Goal: Use online tool/utility: Utilize a website feature to perform a specific function

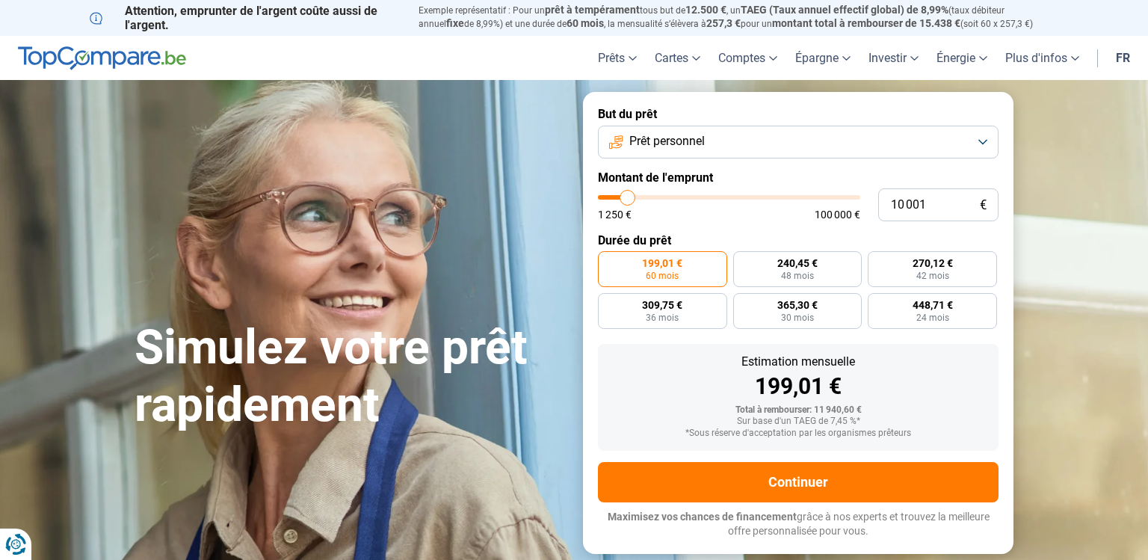
click at [665, 206] on div "1 250 € 100 000 €" at bounding box center [729, 207] width 262 height 25
type input "25 000"
type input "25000"
click at [665, 195] on input "range" at bounding box center [729, 197] width 262 height 4
radio input "false"
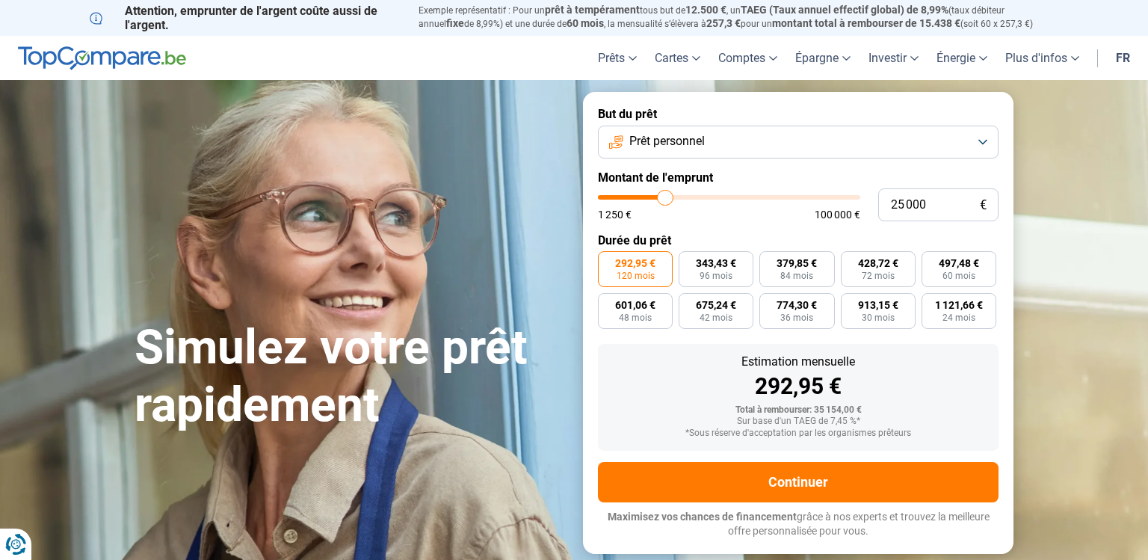
type input "15 250"
type input "15250"
click at [641, 195] on input "range" at bounding box center [729, 197] width 262 height 4
radio input "true"
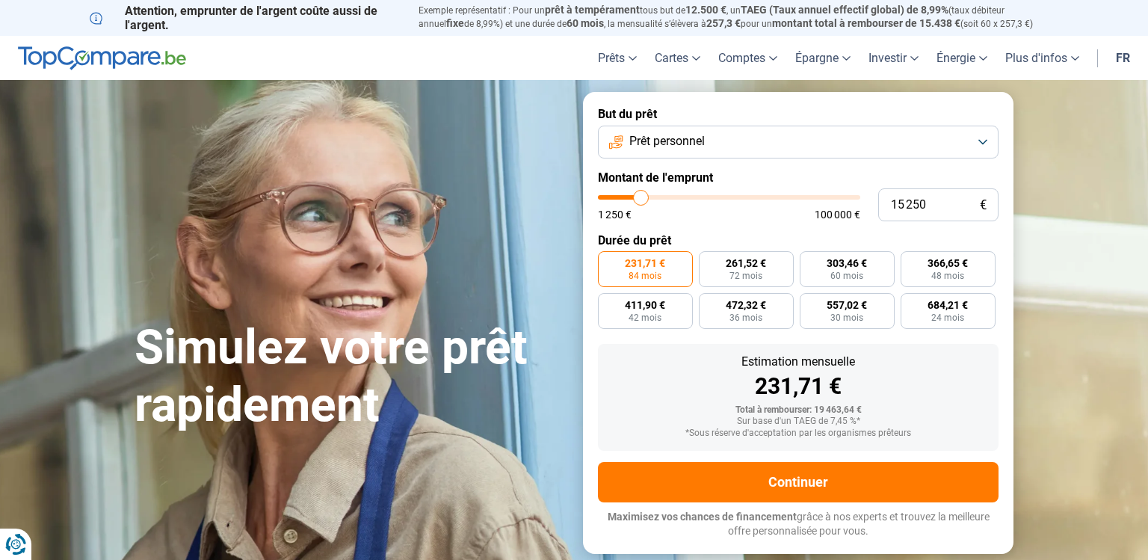
type input "5 750"
type input "5750"
click at [617, 195] on input "range" at bounding box center [729, 197] width 262 height 4
radio input "true"
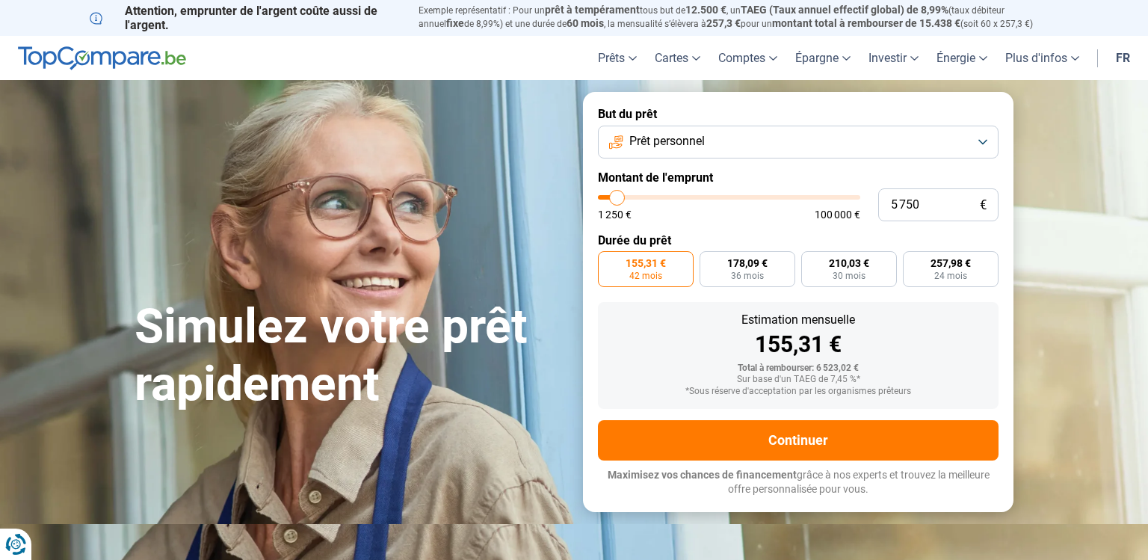
type input "1 250"
type input "1250"
click at [605, 195] on input "range" at bounding box center [729, 197] width 262 height 4
radio input "true"
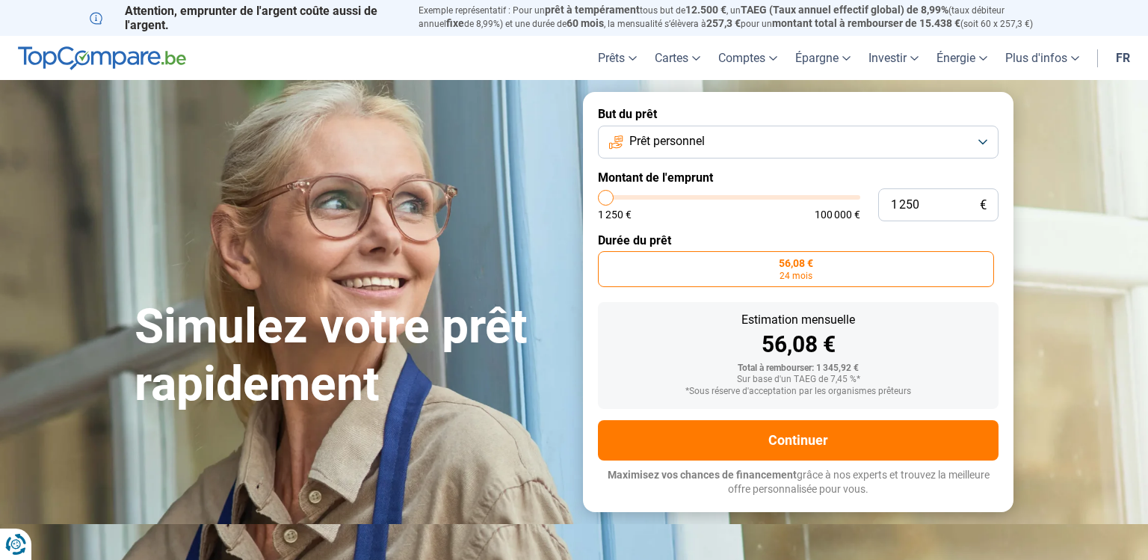
type input "5 750"
type input "5750"
click at [617, 195] on input "range" at bounding box center [729, 197] width 262 height 4
radio input "false"
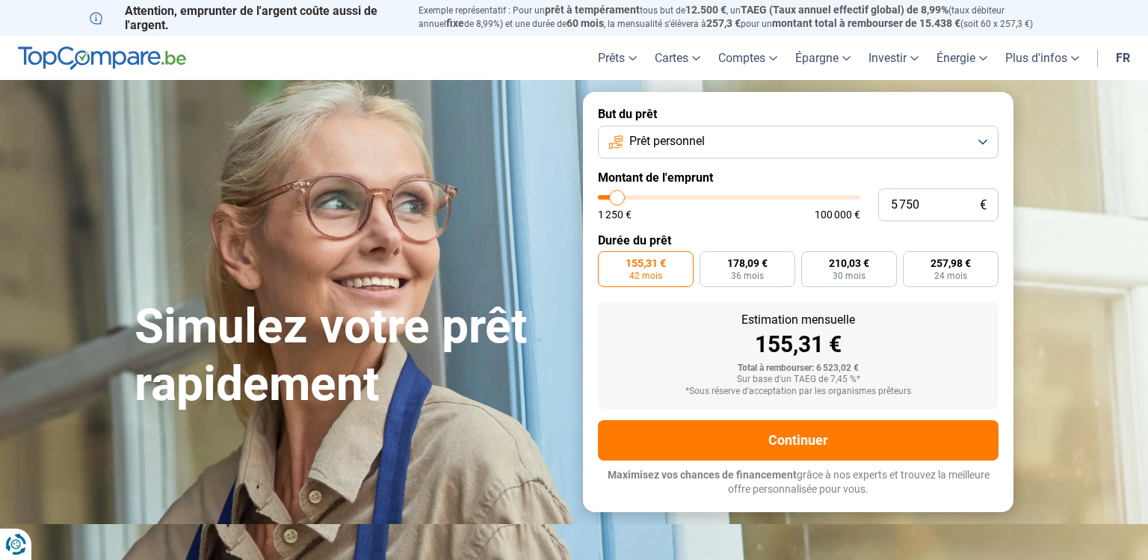
click at [617, 195] on input "range" at bounding box center [729, 197] width 262 height 4
type input "1 250"
type input "1250"
click at [605, 195] on input "range" at bounding box center [729, 197] width 262 height 4
radio input "true"
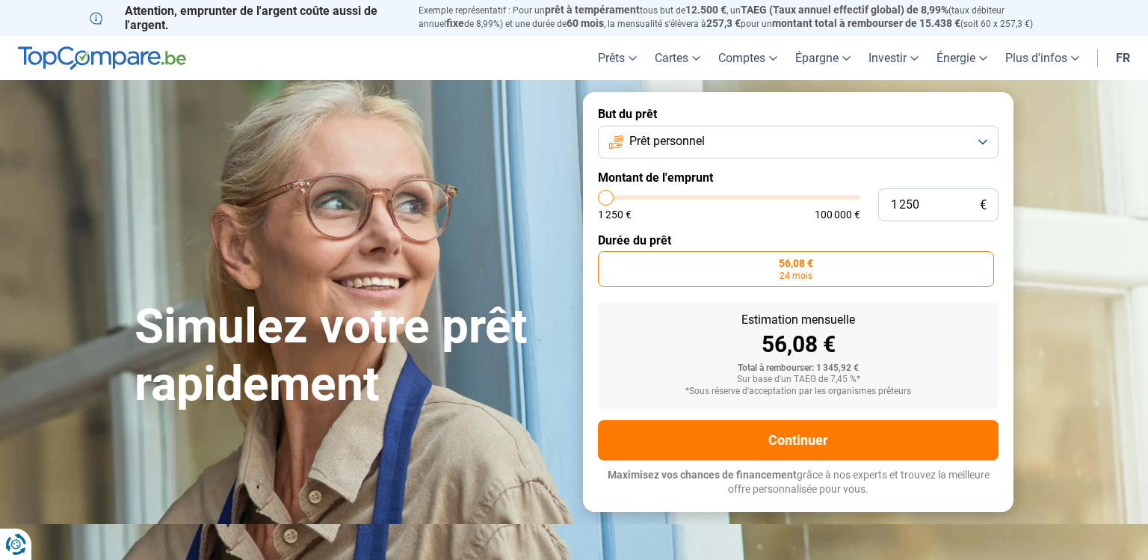
type input "5 750"
type input "5750"
click at [617, 195] on input "range" at bounding box center [729, 197] width 262 height 4
radio input "false"
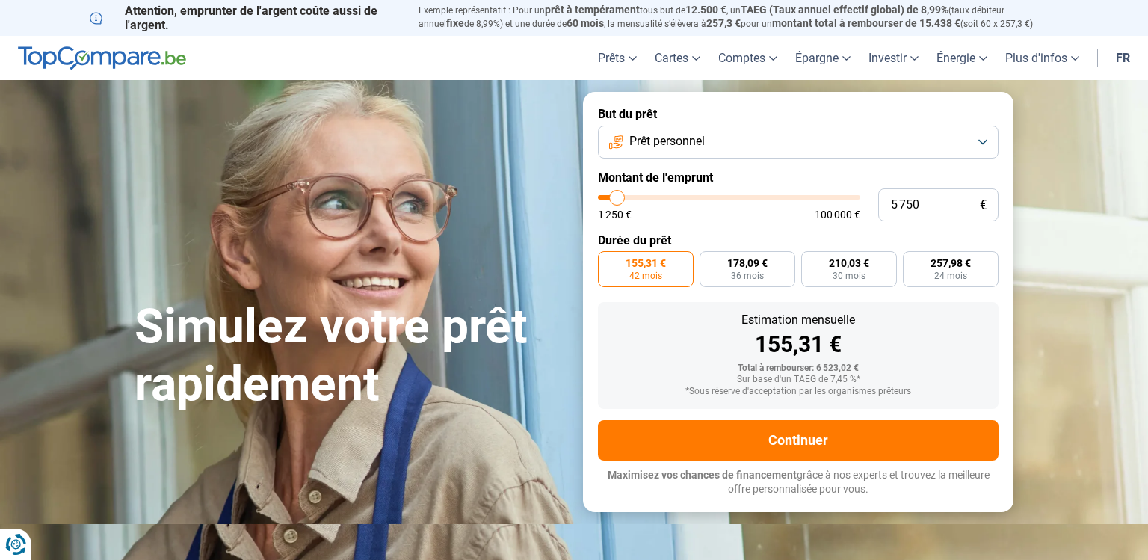
type input "10 500"
type input "10500"
click at [629, 195] on input "range" at bounding box center [729, 197] width 262 height 4
radio input "false"
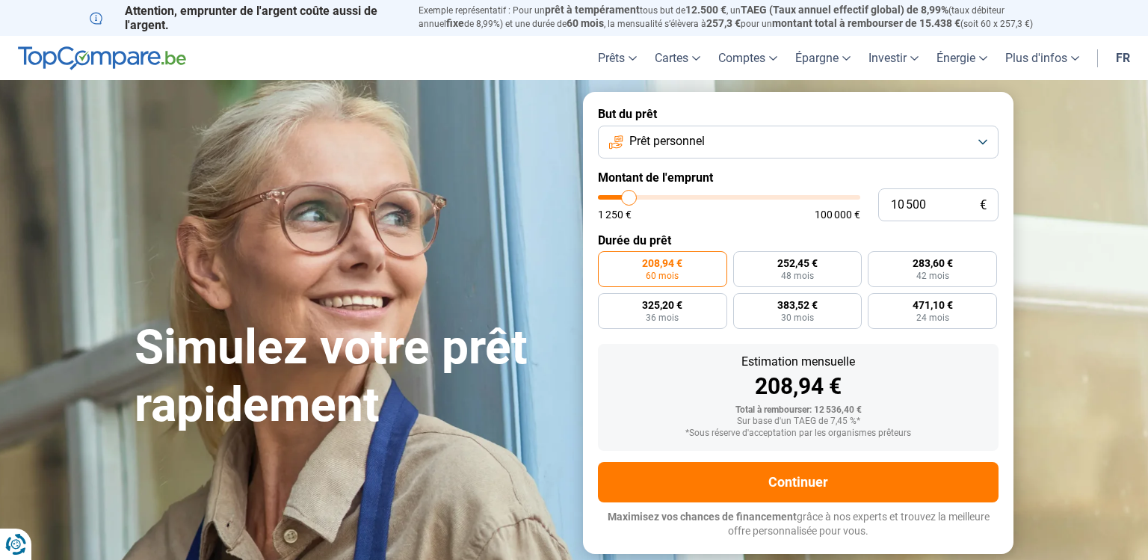
type input "5 750"
type input "5750"
click at [617, 195] on input "range" at bounding box center [729, 197] width 262 height 4
radio input "true"
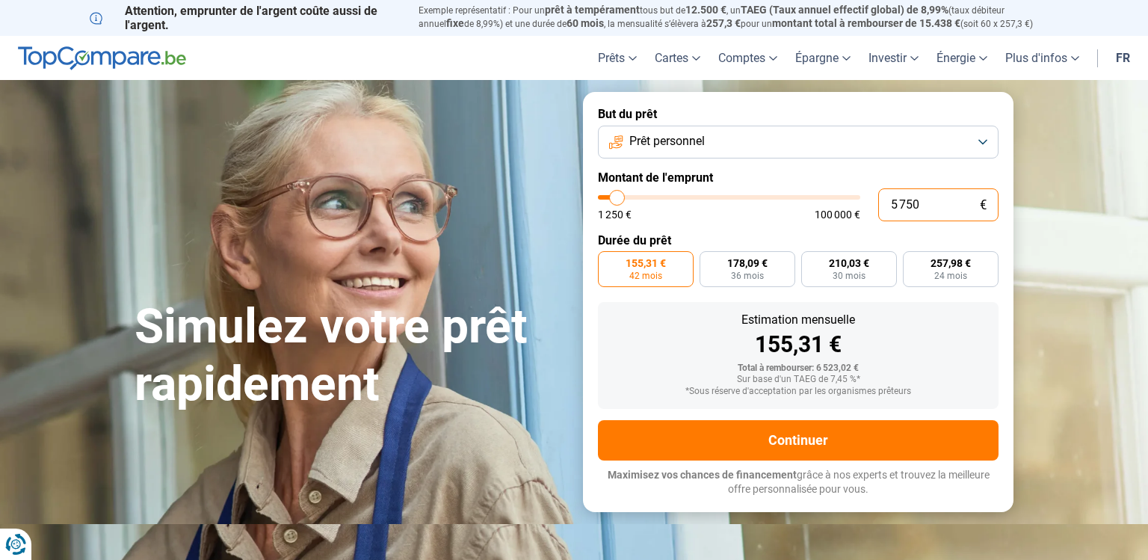
click at [962, 206] on input "5 750" at bounding box center [939, 204] width 120 height 33
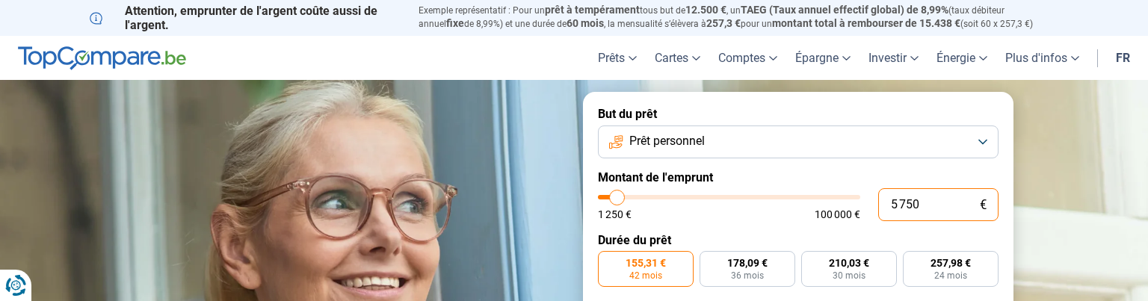
type input "575"
type input "1250"
type input "57"
type input "1250"
type input "5"
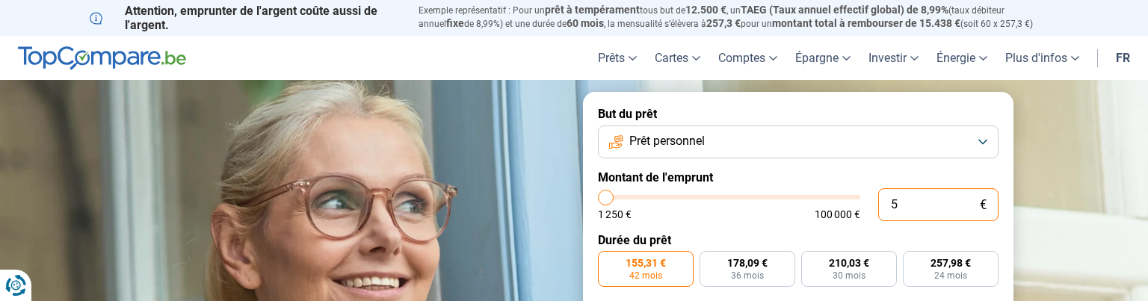
type input "1250"
type input "0"
type input "1250"
type input "1 250"
type input "1250"
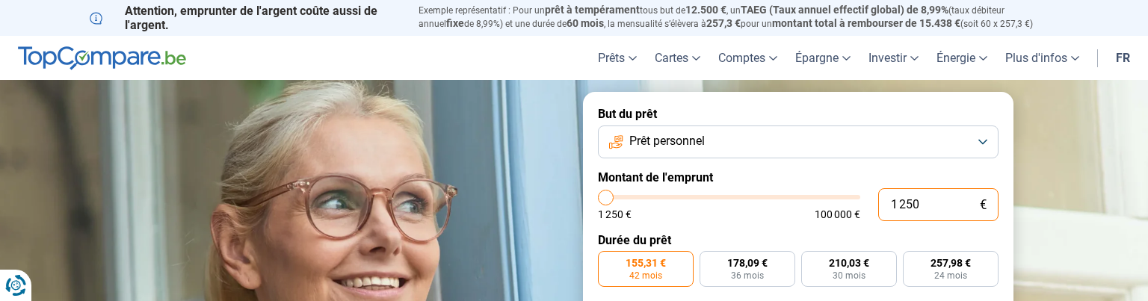
radio input "true"
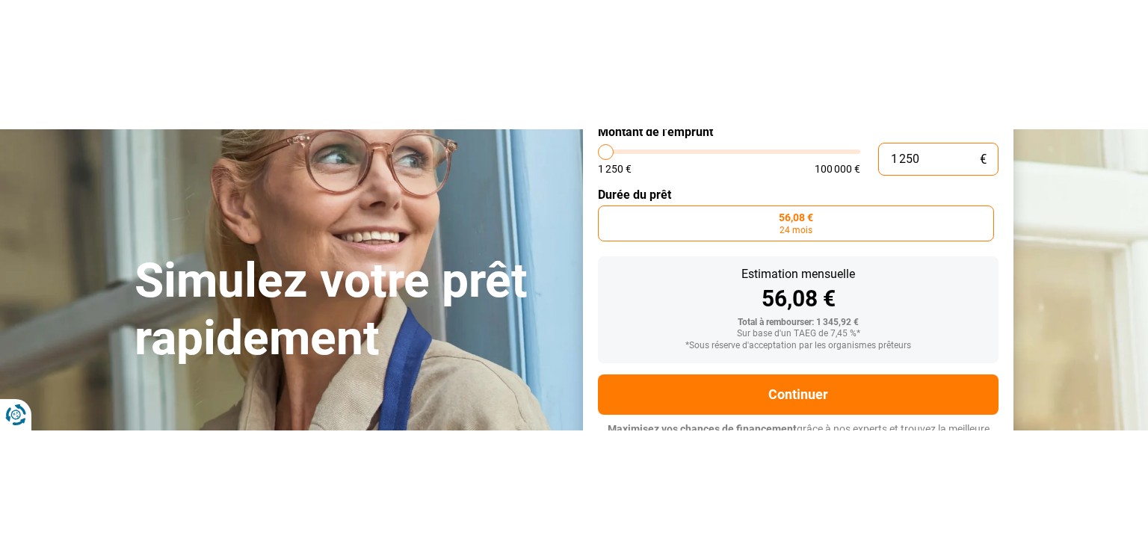
scroll to position [196, 0]
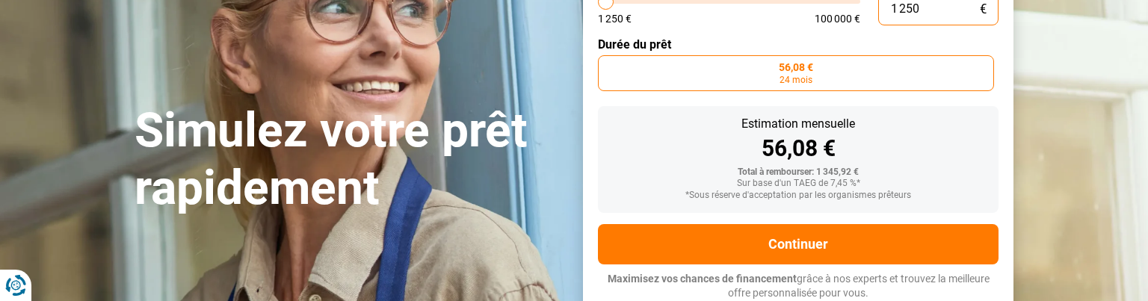
type input "125"
type input "1250"
type input "12"
type input "1250"
type input "1"
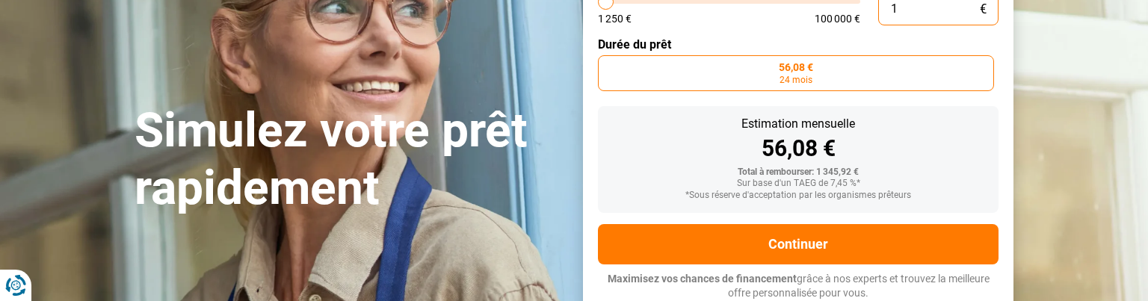
type input "1250"
type input "0"
type input "1250"
type input "1 250"
type input "1250"
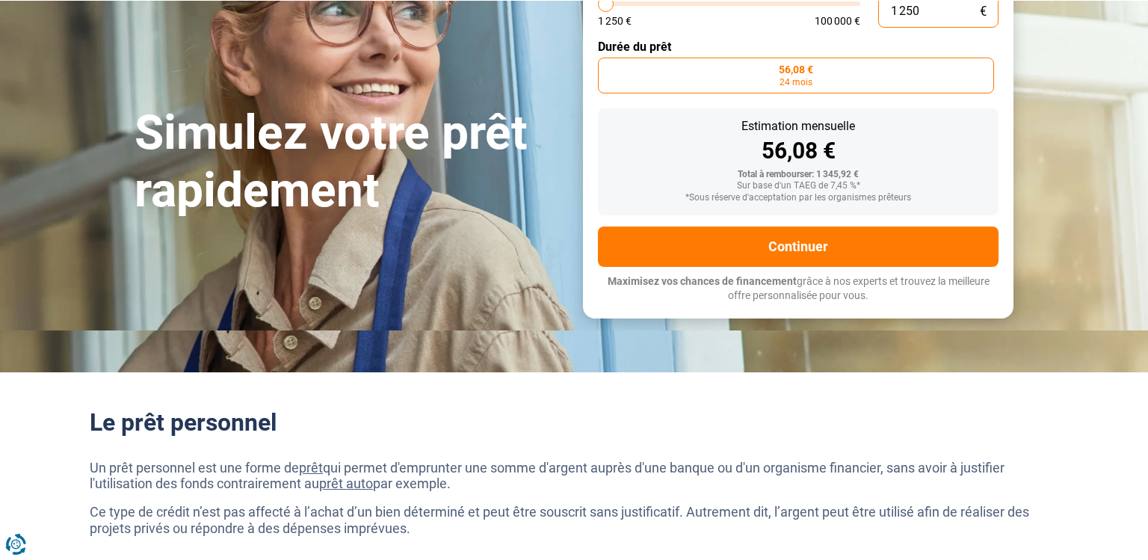
scroll to position [188, 0]
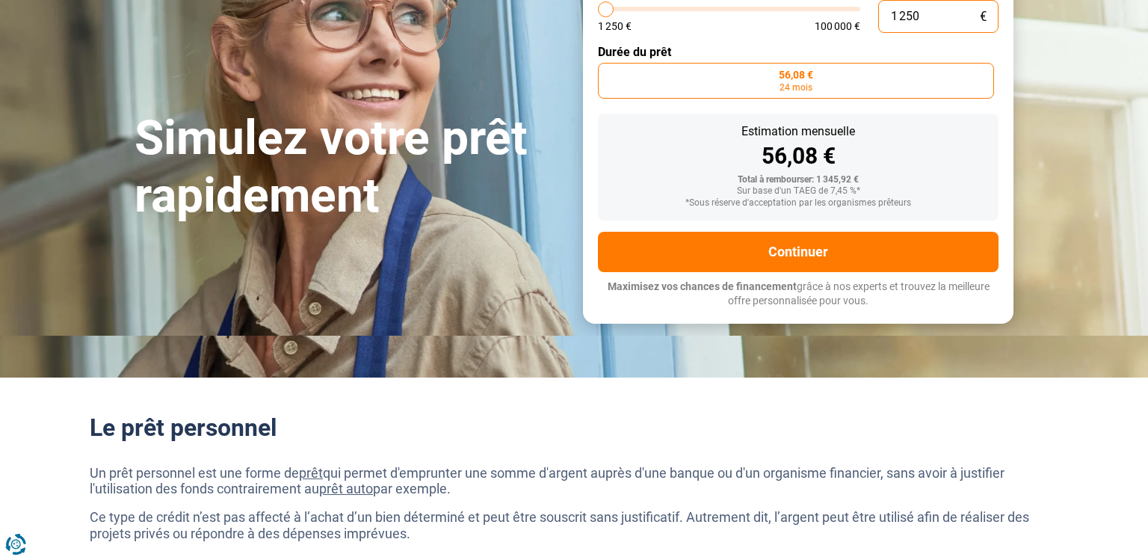
type input "1 250"
